Goal: Information Seeking & Learning: Find specific fact

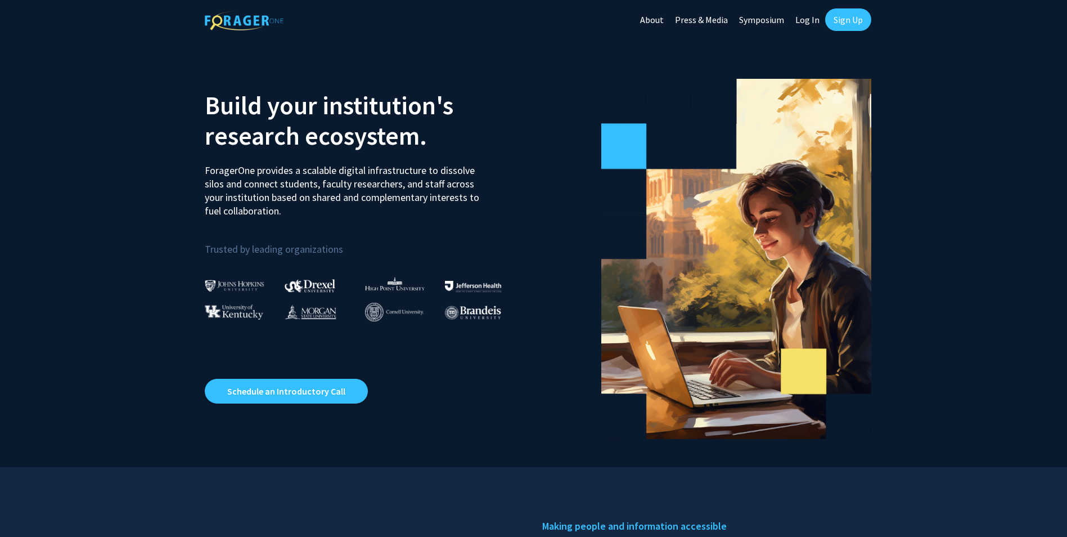
click at [849, 16] on link "Sign Up" at bounding box center [848, 19] width 46 height 23
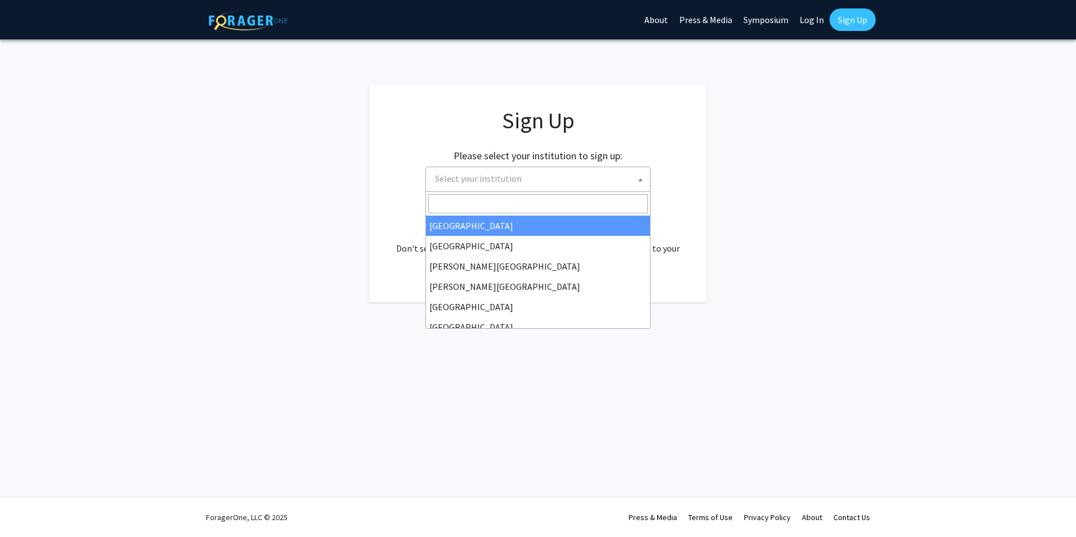
click at [639, 178] on b at bounding box center [640, 179] width 5 height 3
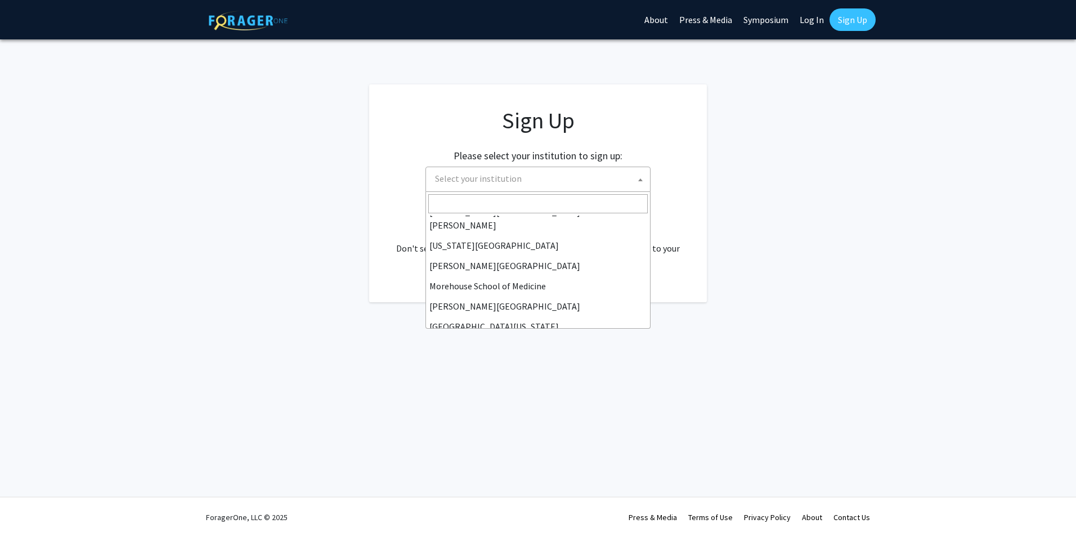
scroll to position [394, 0]
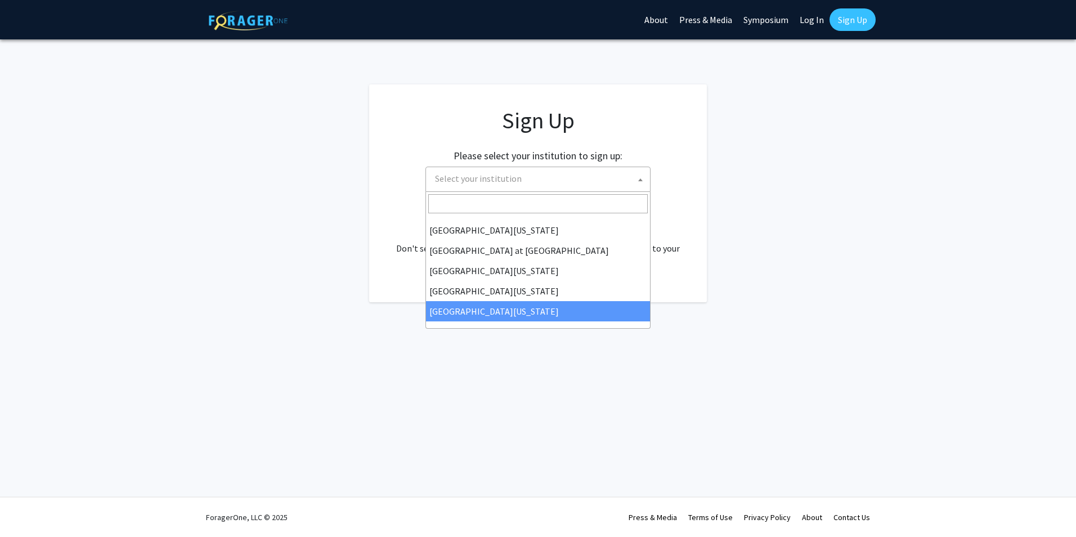
select select "33"
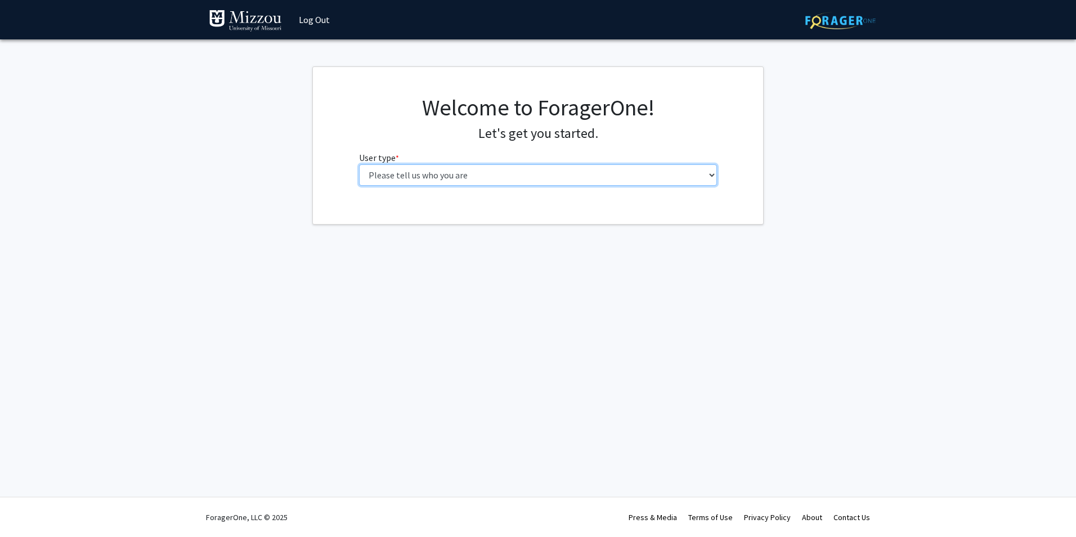
click at [709, 175] on select "Please tell us who you are Undergraduate Student Master's Student Doctoral Cand…" at bounding box center [538, 174] width 358 height 21
select select "6: adminAssistant"
click at [359, 164] on select "Please tell us who you are Undergraduate Student Master's Student Doctoral Cand…" at bounding box center [538, 174] width 358 height 21
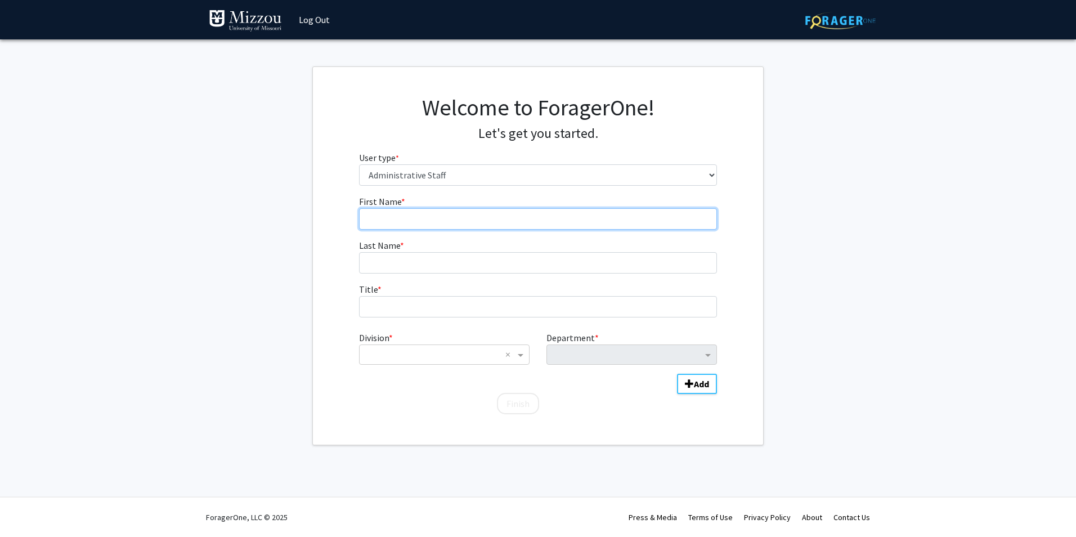
click at [606, 215] on input "First Name * required" at bounding box center [538, 218] width 358 height 21
type input "Jamie"
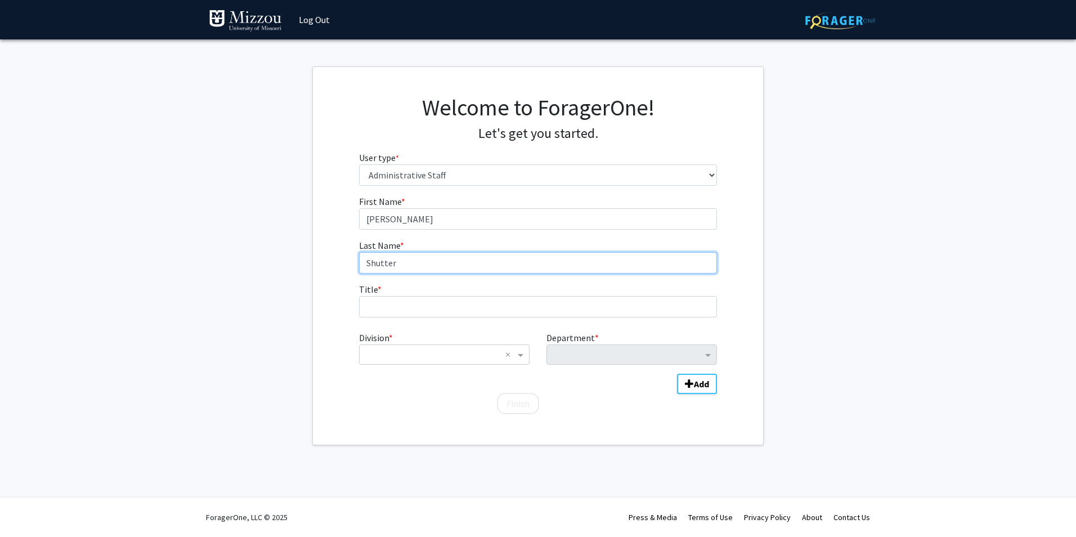
type input "Shutter"
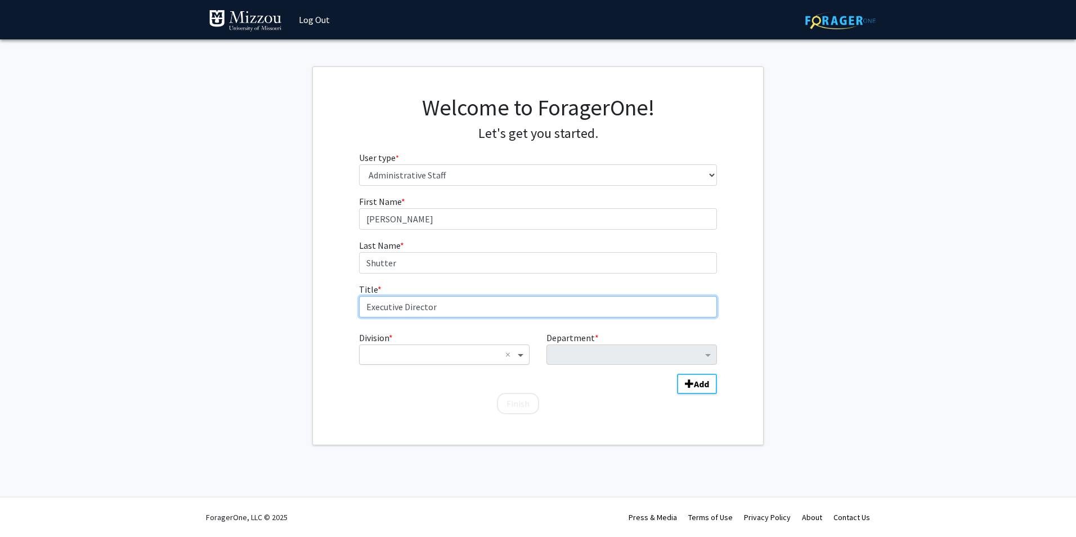
type input "Executive Director"
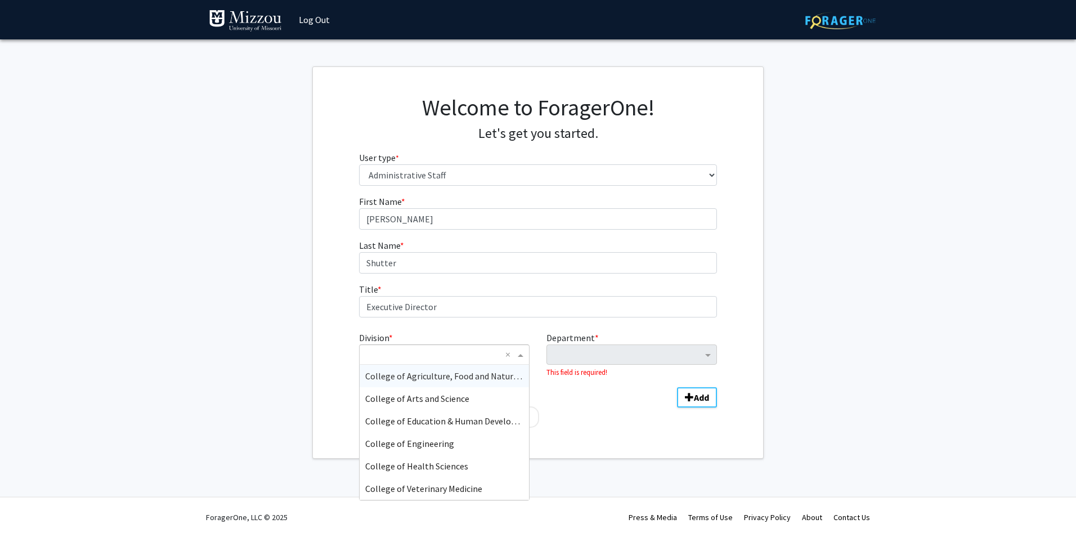
click at [518, 356] on span "Division" at bounding box center [522, 355] width 14 height 14
click at [448, 461] on div "Student Affairs" at bounding box center [443, 466] width 169 height 23
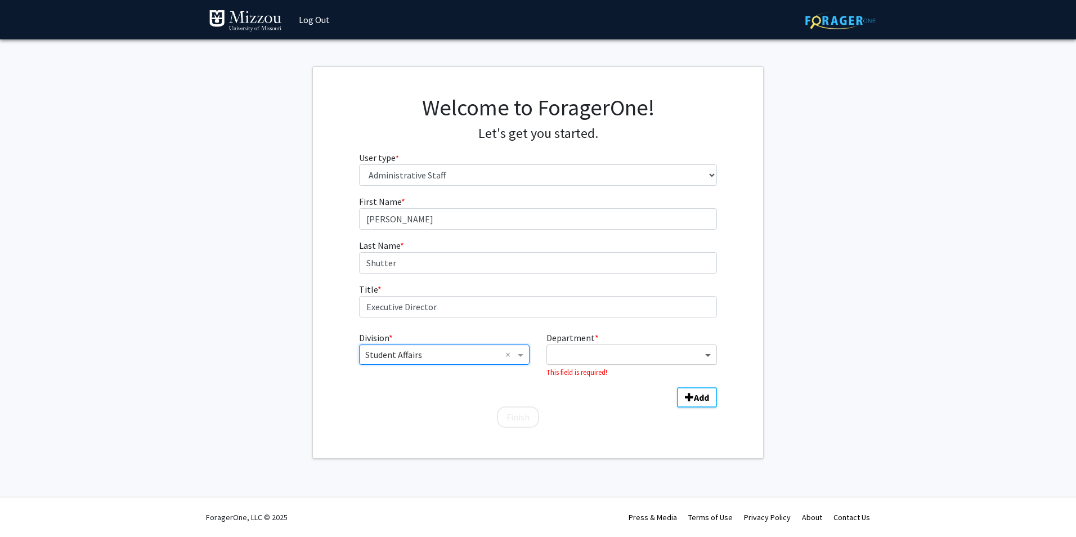
click at [708, 356] on span "Department" at bounding box center [709, 355] width 14 height 14
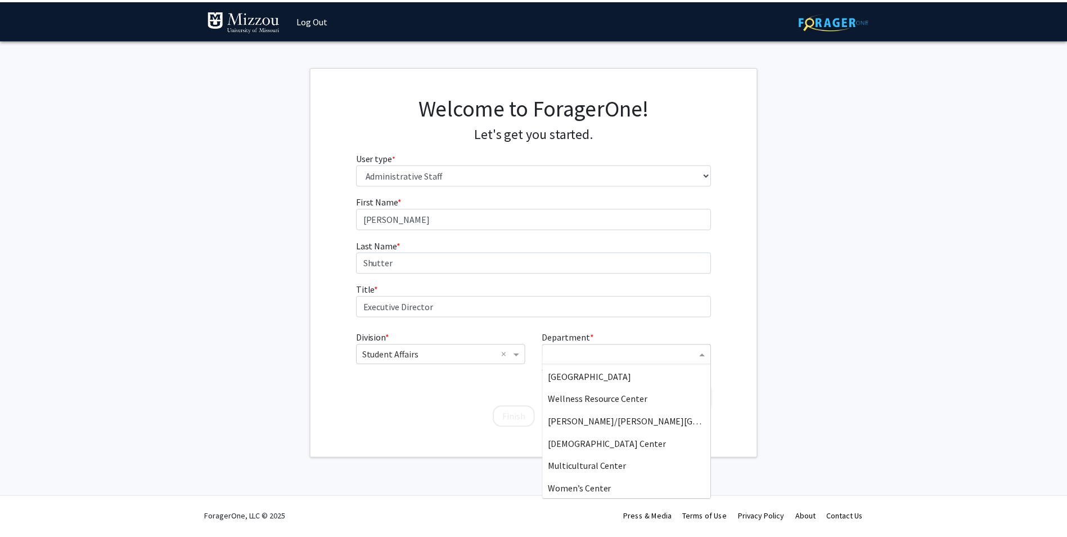
scroll to position [225, 0]
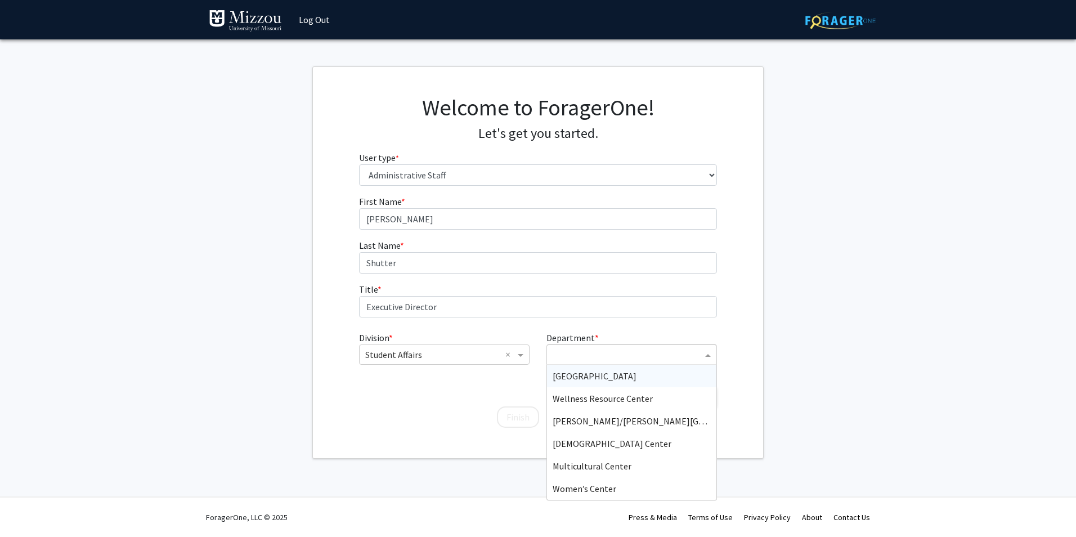
click at [614, 377] on span "Student Health Center" at bounding box center [594, 375] width 84 height 11
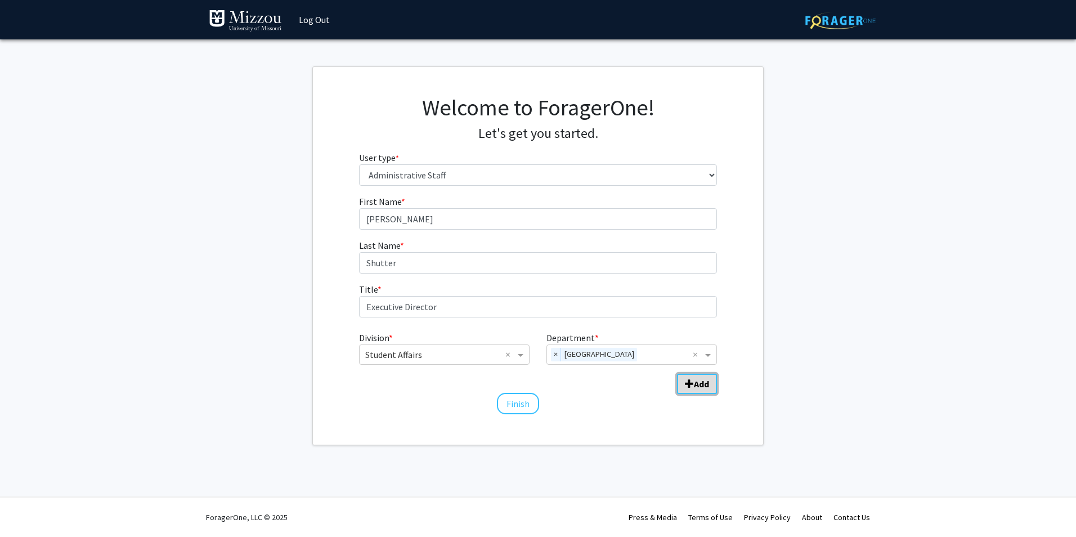
click at [699, 386] on b "Add" at bounding box center [701, 383] width 15 height 11
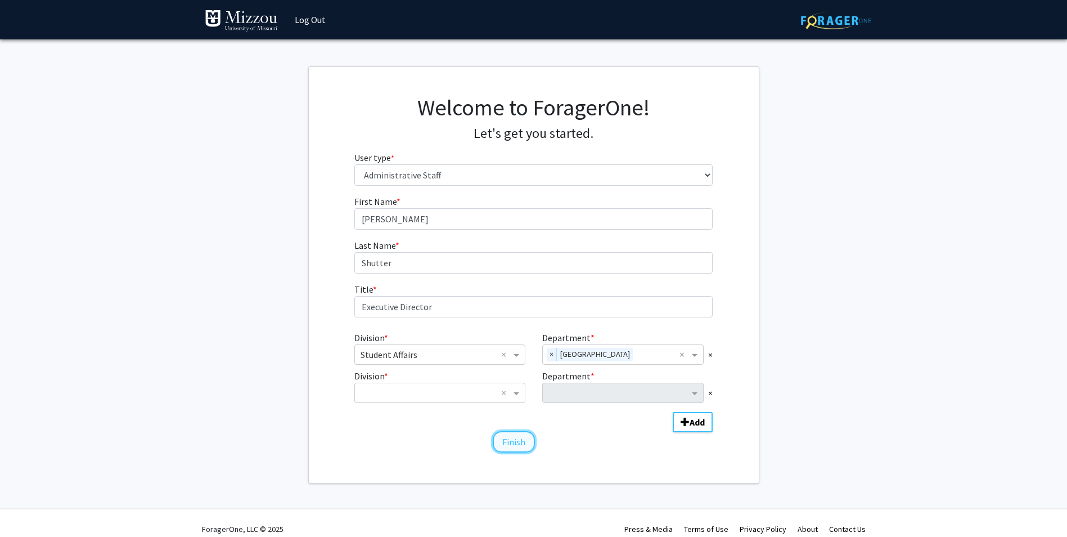
click at [520, 446] on button "Finish" at bounding box center [514, 441] width 42 height 21
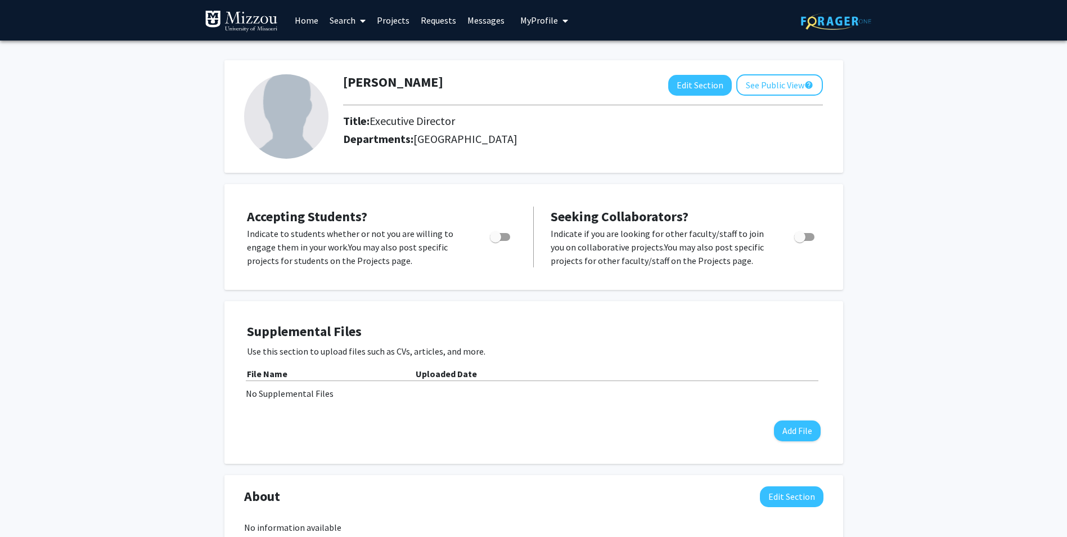
click at [799, 236] on span "Toggle" at bounding box center [799, 236] width 11 height 11
click at [799, 241] on input "Toggle" at bounding box center [799, 241] width 1 height 1
checkbox input "true"
click at [340, 21] on link "Search" at bounding box center [347, 20] width 47 height 39
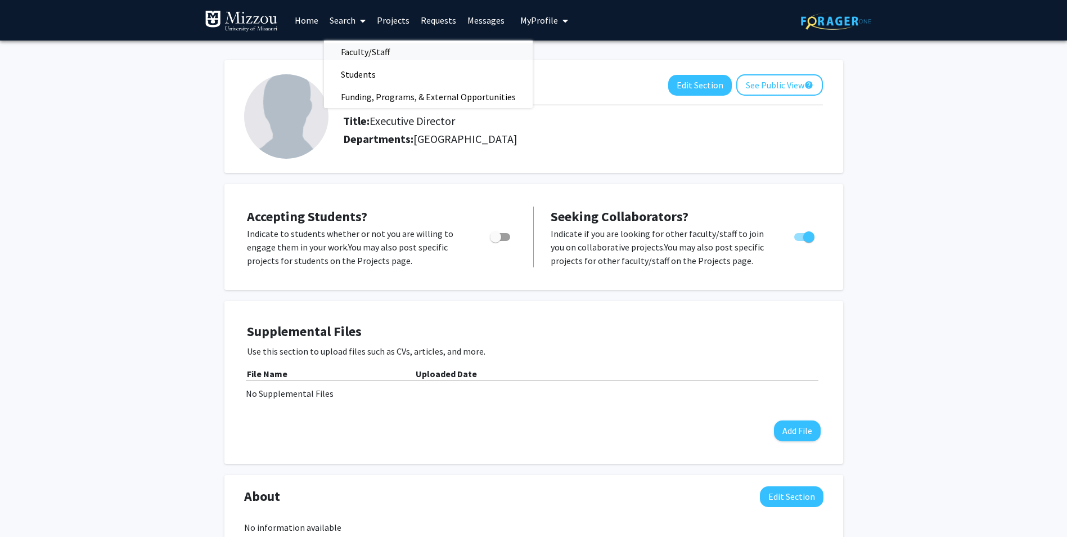
click at [366, 52] on span "Faculty/Staff" at bounding box center [365, 52] width 83 height 23
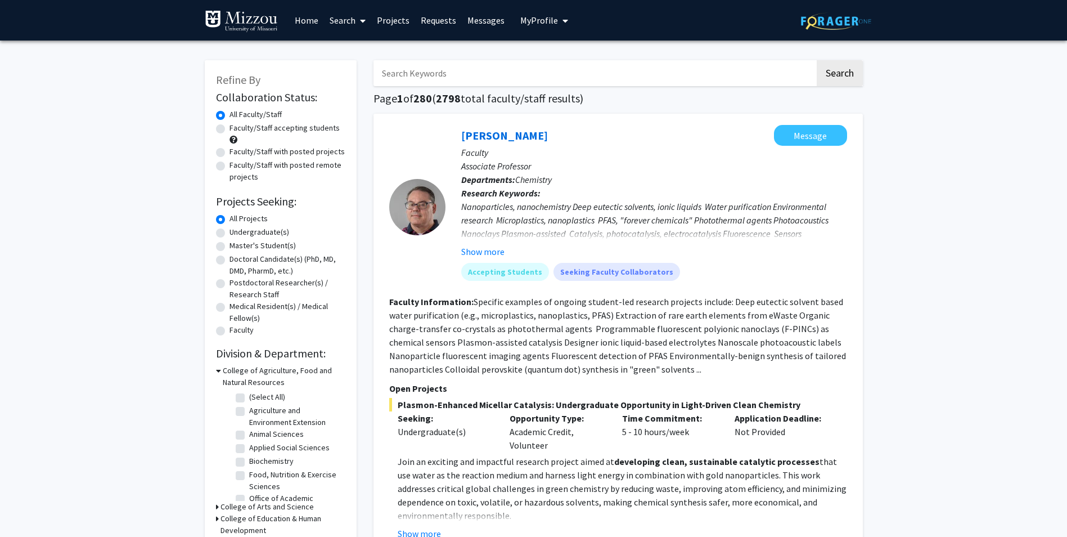
click at [451, 74] on input "Search Keywords" at bounding box center [595, 73] width 442 height 26
type input "gambling"
click at [817, 60] on button "Search" at bounding box center [840, 73] width 46 height 26
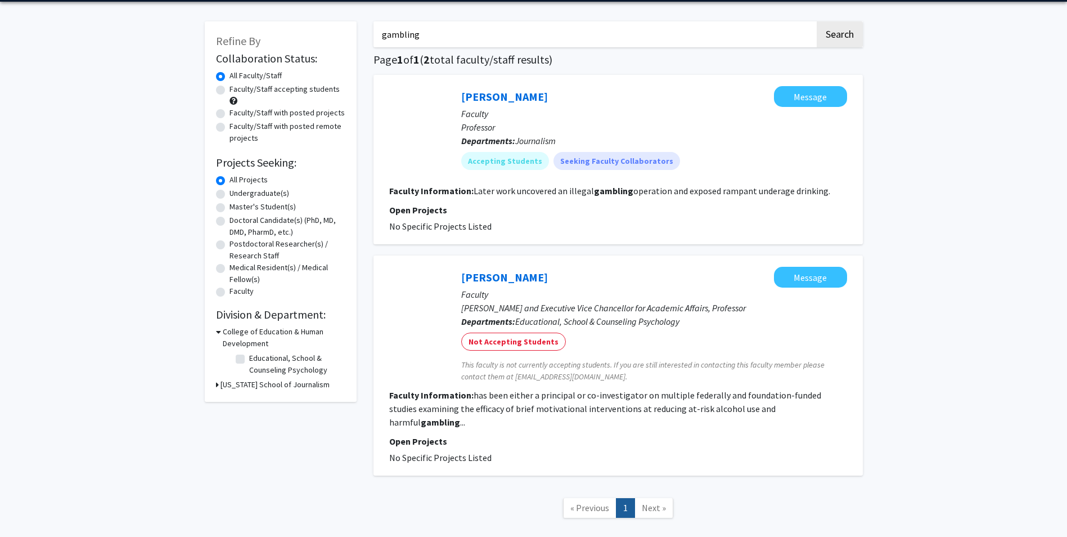
scroll to position [88, 0]
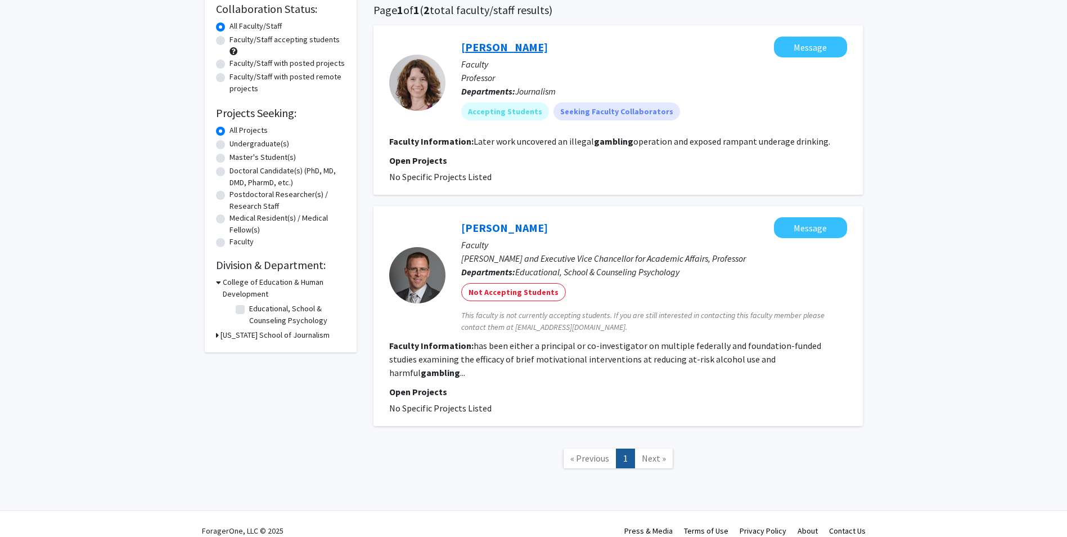
click at [512, 50] on link "Sara Shipley Hiles" at bounding box center [504, 47] width 87 height 14
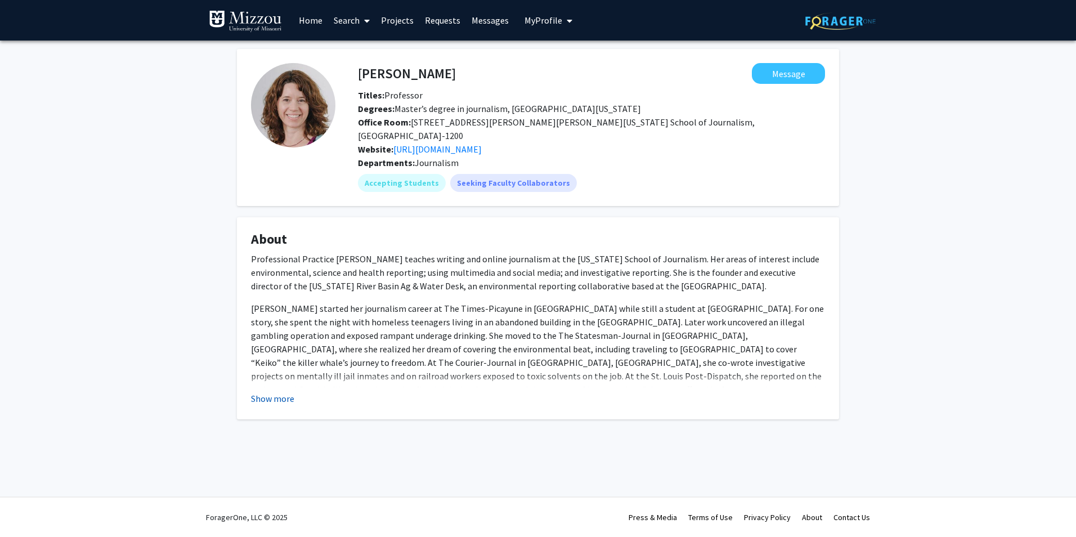
click at [285, 392] on button "Show more" at bounding box center [272, 399] width 43 height 14
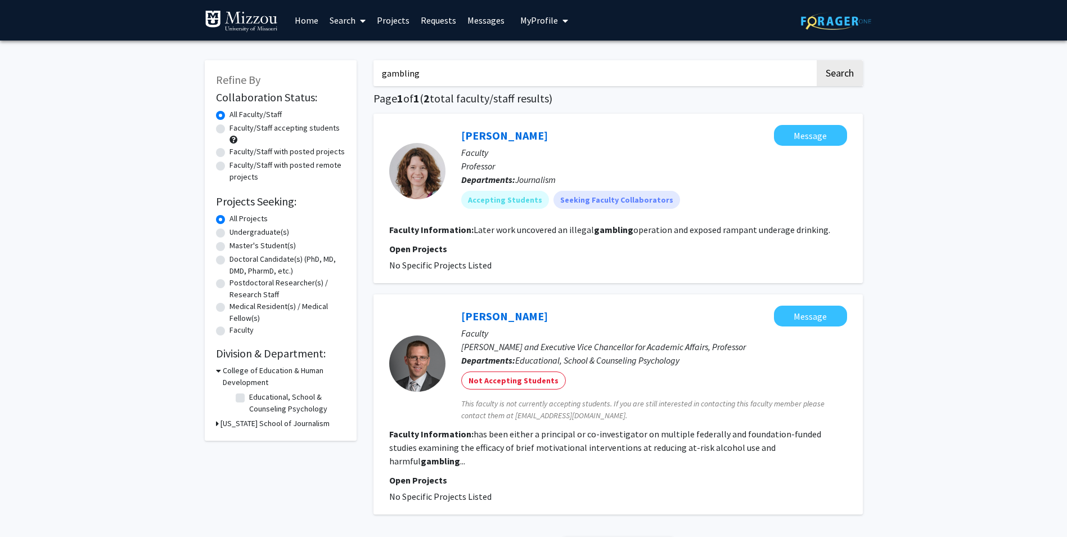
drag, startPoint x: 459, startPoint y: 71, endPoint x: 363, endPoint y: 69, distance: 95.7
click at [363, 69] on div "Refine By Collaboration Status: Collaboration Status All Faculty/Staff Collabor…" at bounding box center [533, 314] width 675 height 530
type input "alcohol"
click at [817, 60] on button "Search" at bounding box center [840, 73] width 46 height 26
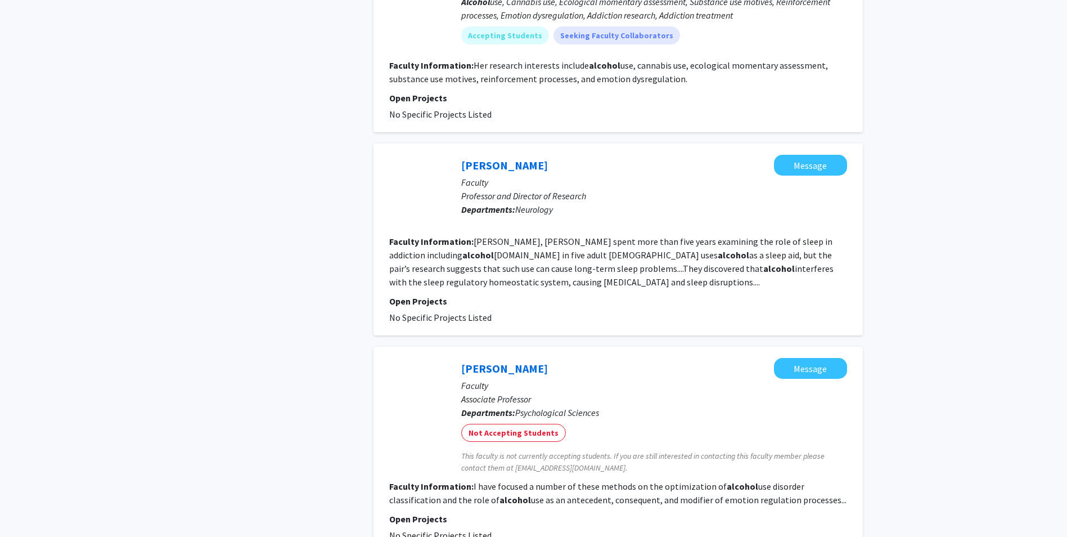
scroll to position [956, 0]
